Goal: Task Accomplishment & Management: Manage account settings

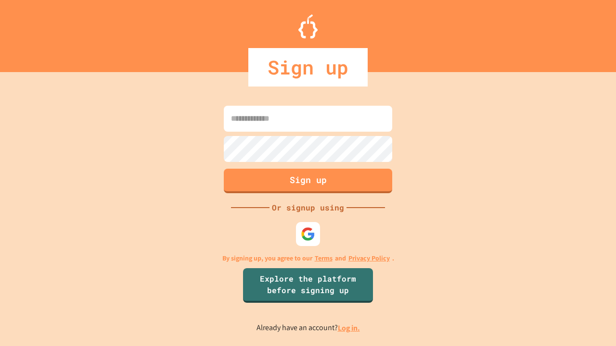
click at [349, 328] on link "Log in." at bounding box center [349, 328] width 22 height 10
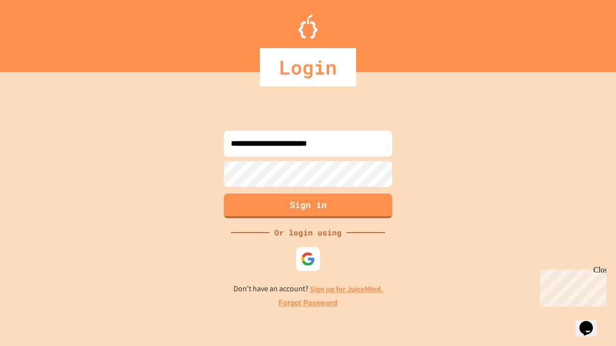
type input "**********"
